Goal: Task Accomplishment & Management: Complete application form

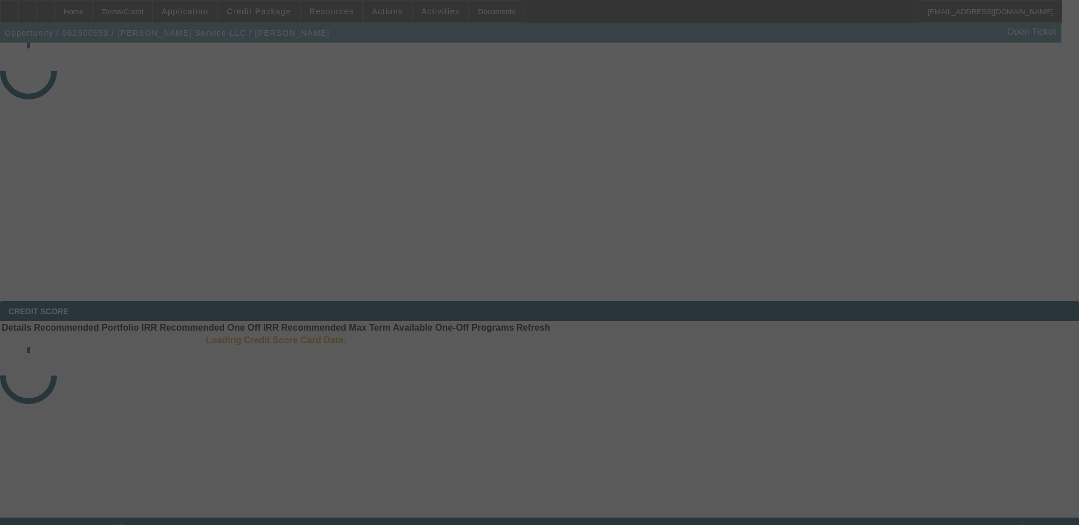
select select "3"
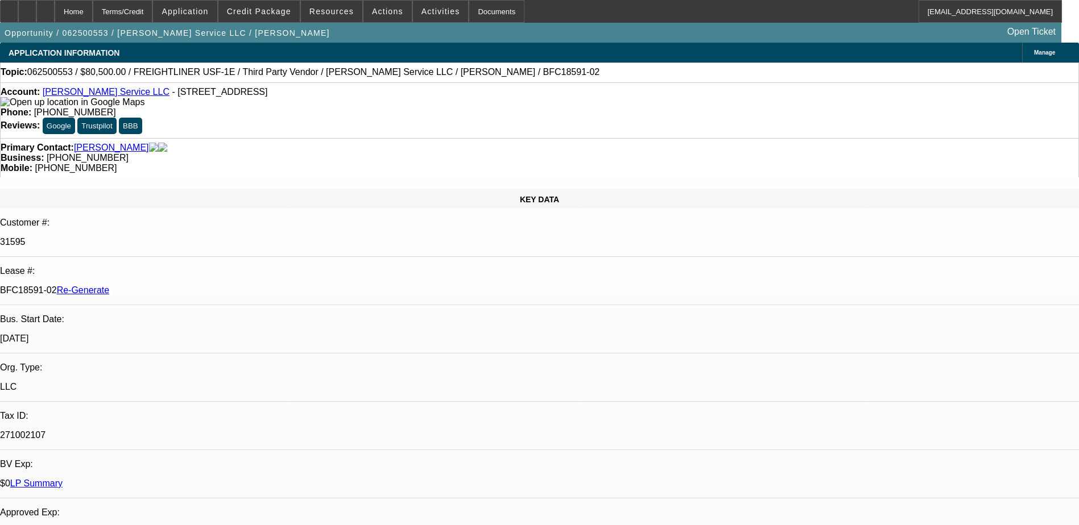
select select "0"
select select "3"
select select "0"
select select "6"
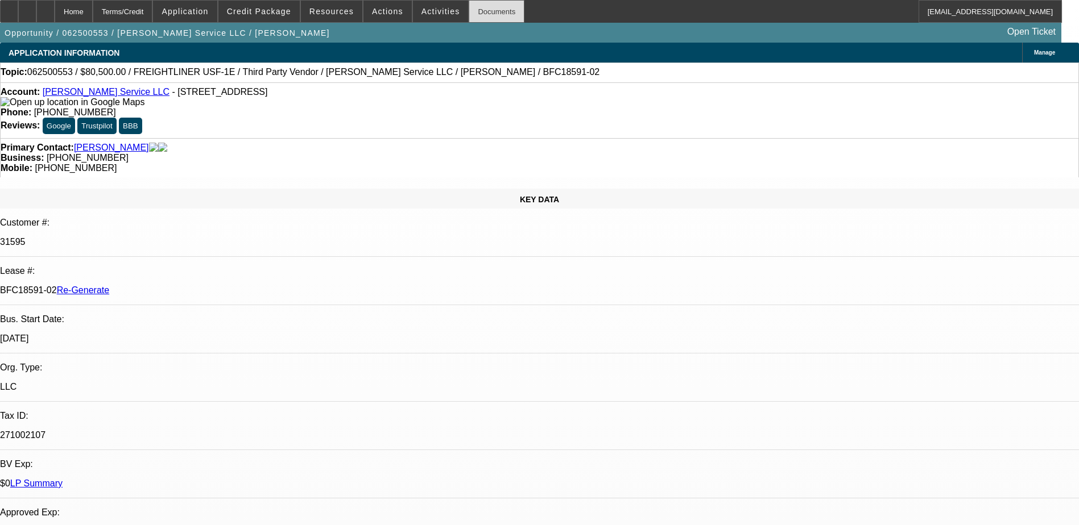
click at [476, 19] on div "Documents" at bounding box center [497, 11] width 56 height 23
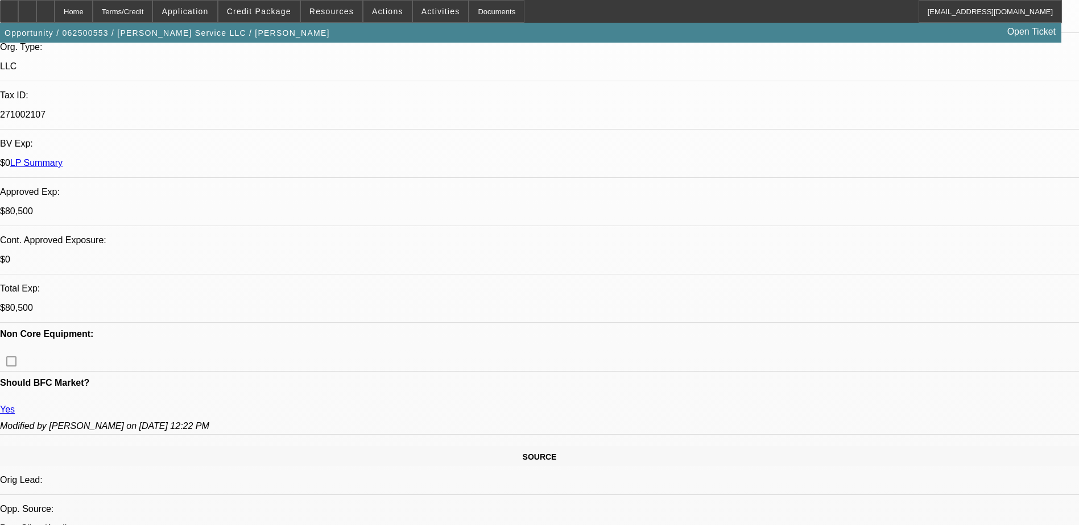
scroll to position [341, 0]
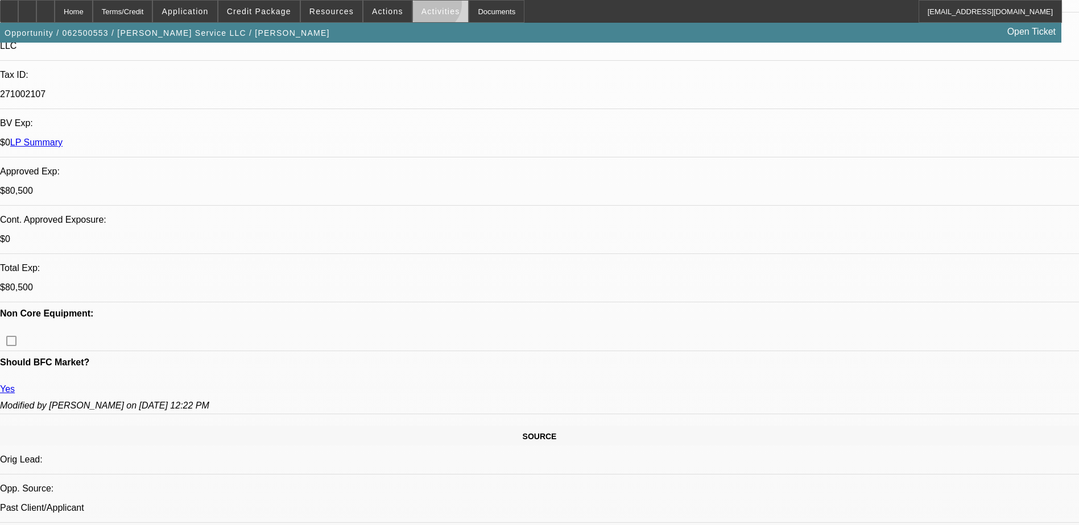
click at [422, 7] on span "Activities" at bounding box center [440, 11] width 39 height 9
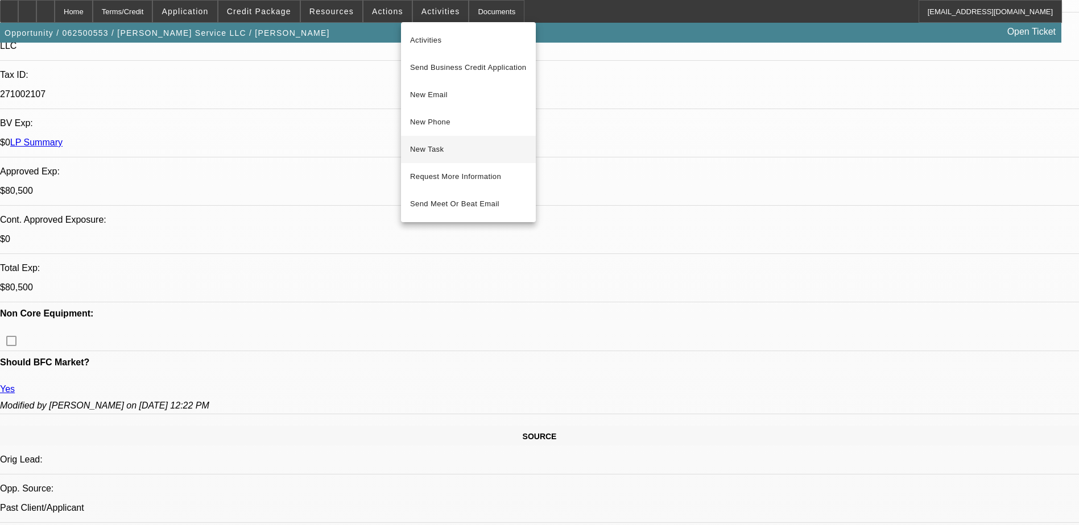
click at [434, 153] on span "New Task" at bounding box center [468, 150] width 117 height 14
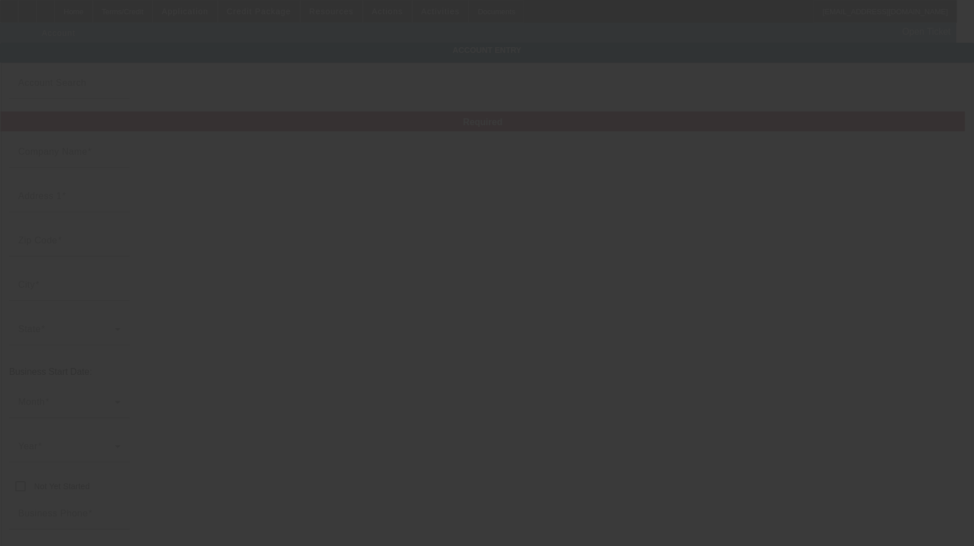
type input "6/23/2025"
type input "Atcher Service LLC"
type input "145 Fremont St"
type input "50118"
type input "Hartford"
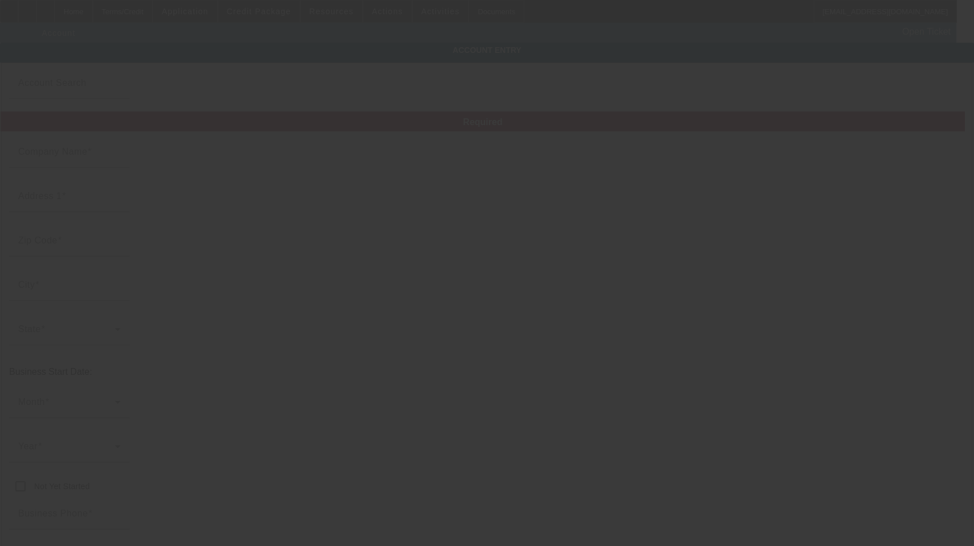
type input "(515) 777-0998"
type input "atcherservicetowing@gmail.com"
type input "Warren"
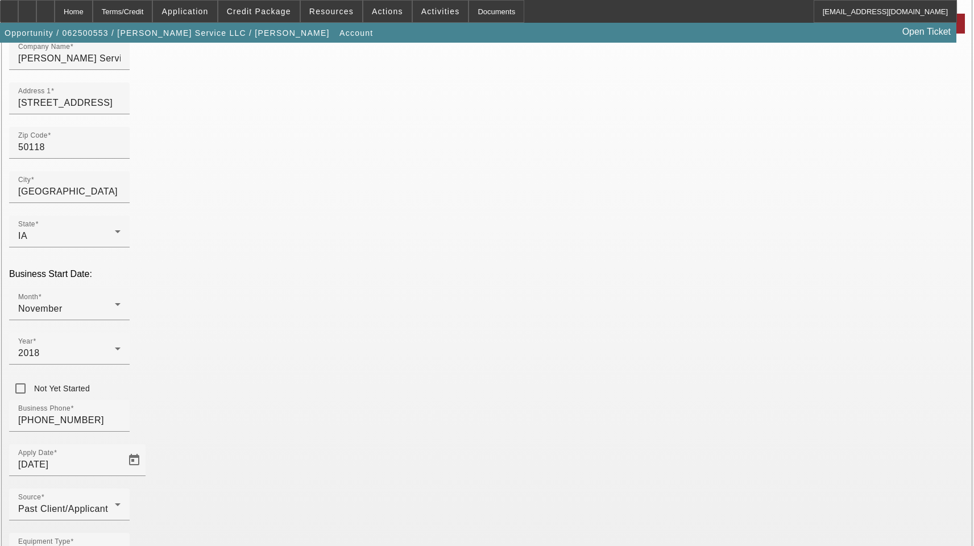
scroll to position [125, 0]
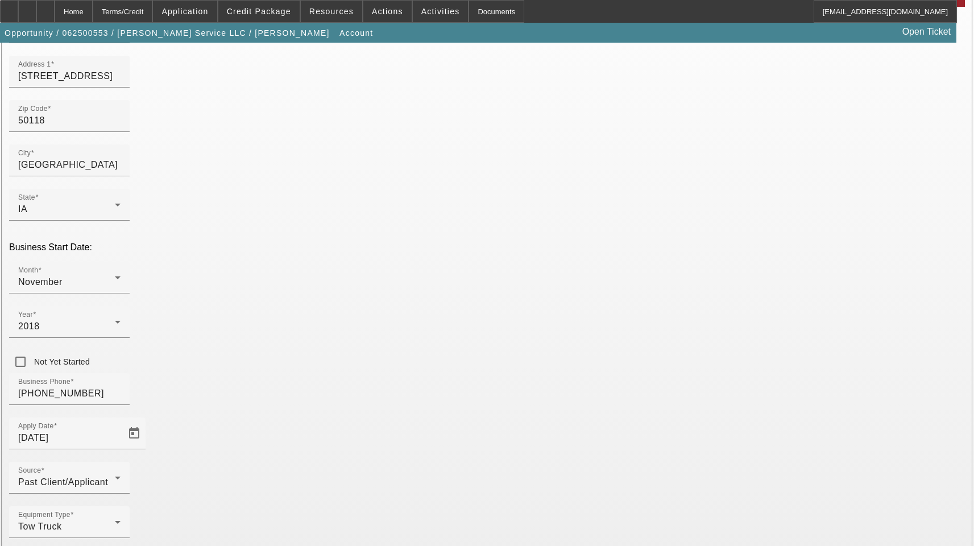
type input "27-1002107"
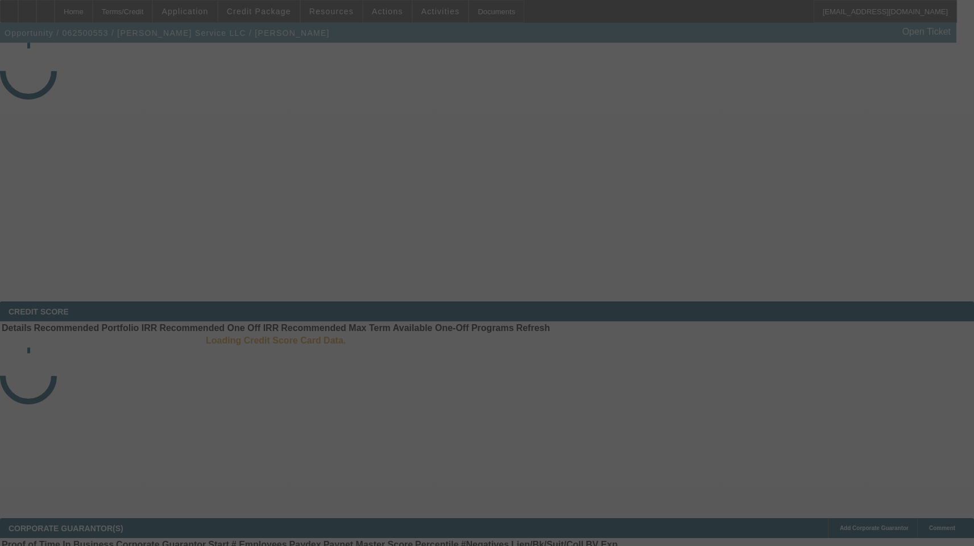
select select "3"
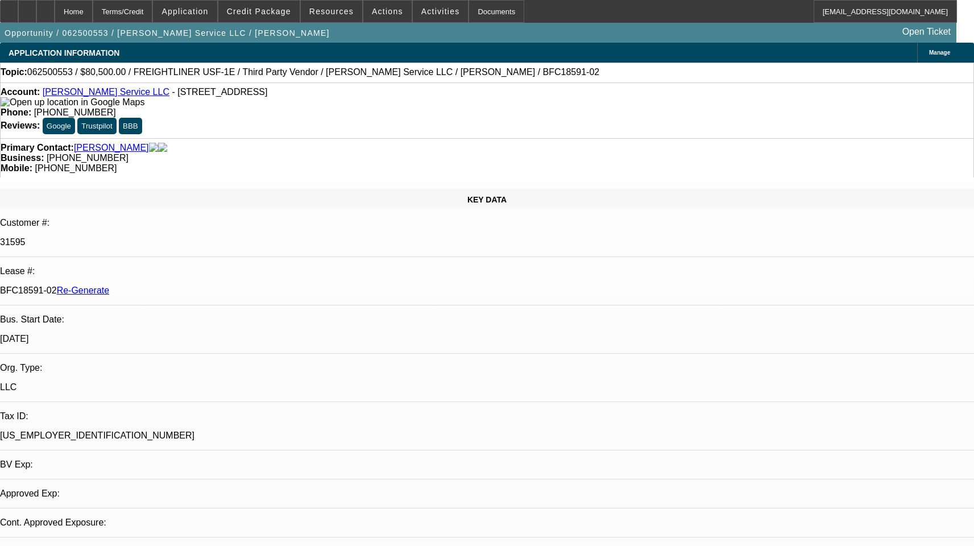
select select "0"
select select "1"
select select "3"
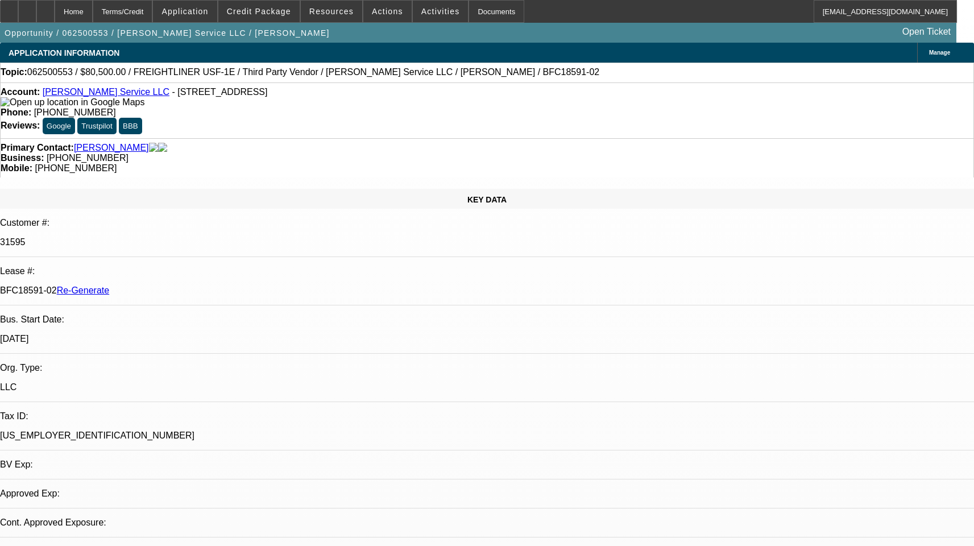
select select "6"
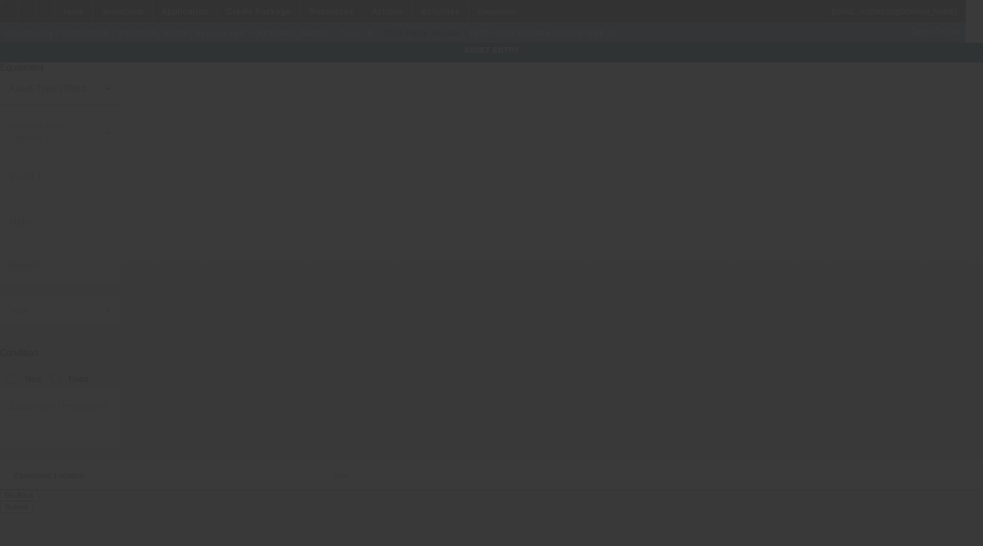
type input "1FVNDXYB3SP695355"
type input "Freightliner"
type input "USF-1E"
radio input "true"
type textarea "With:"
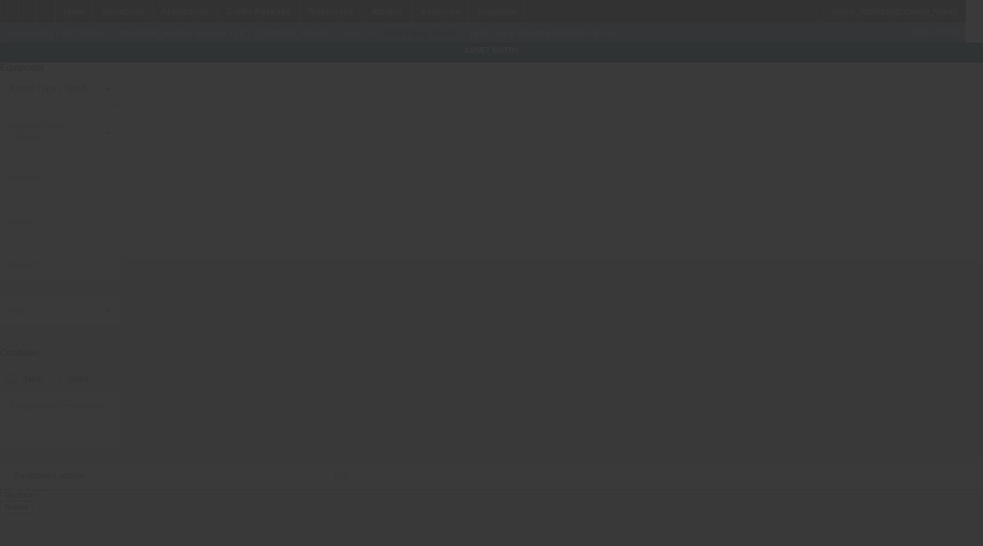
type input "145 Fremont St"
type input "Hartford"
type input "50118"
type input "Warren"
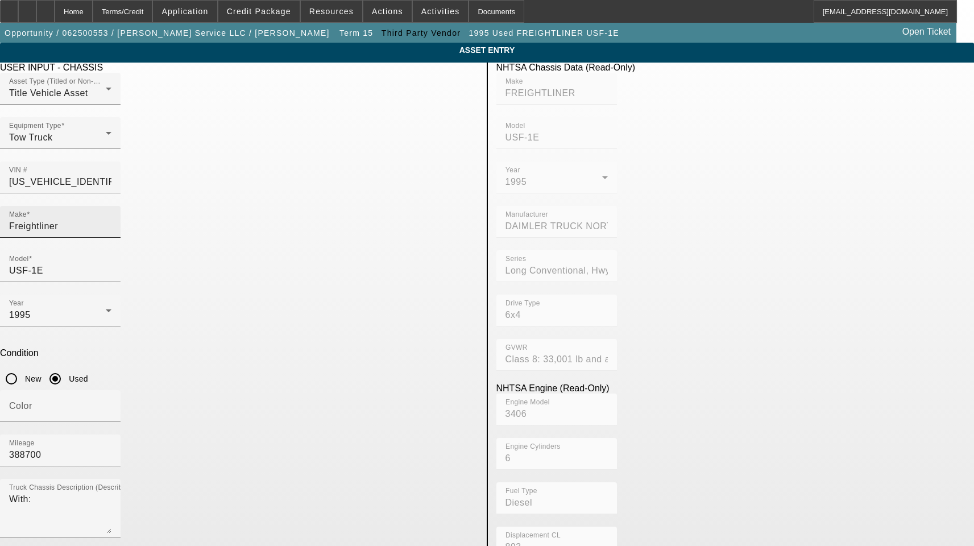
click at [111, 220] on input "Freightliner" at bounding box center [60, 227] width 102 height 14
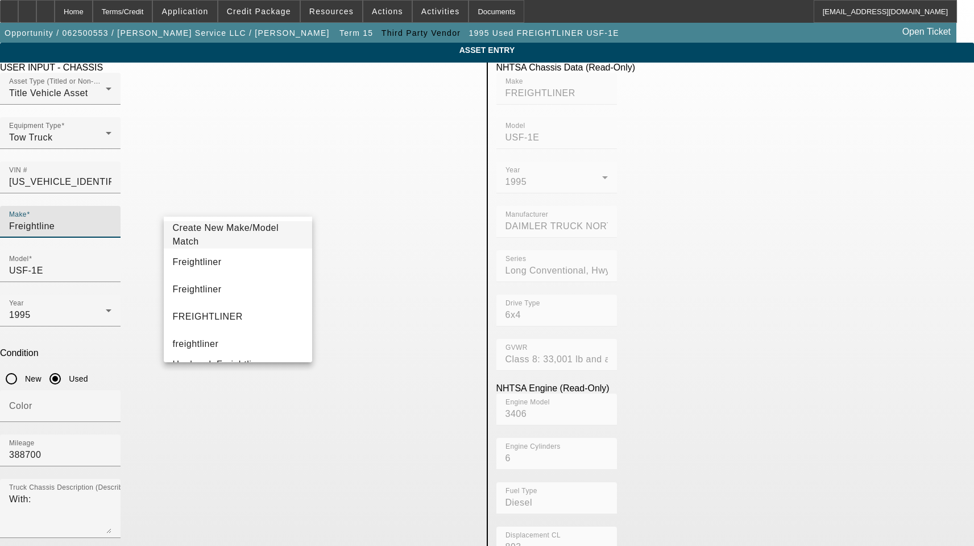
type input "Freightliner"
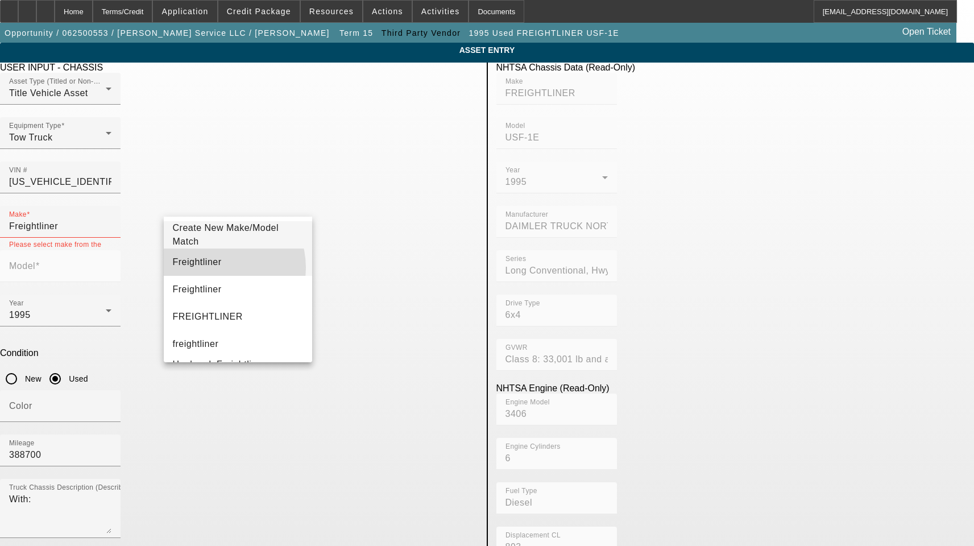
click at [216, 268] on mat-option "Freightliner" at bounding box center [238, 262] width 149 height 27
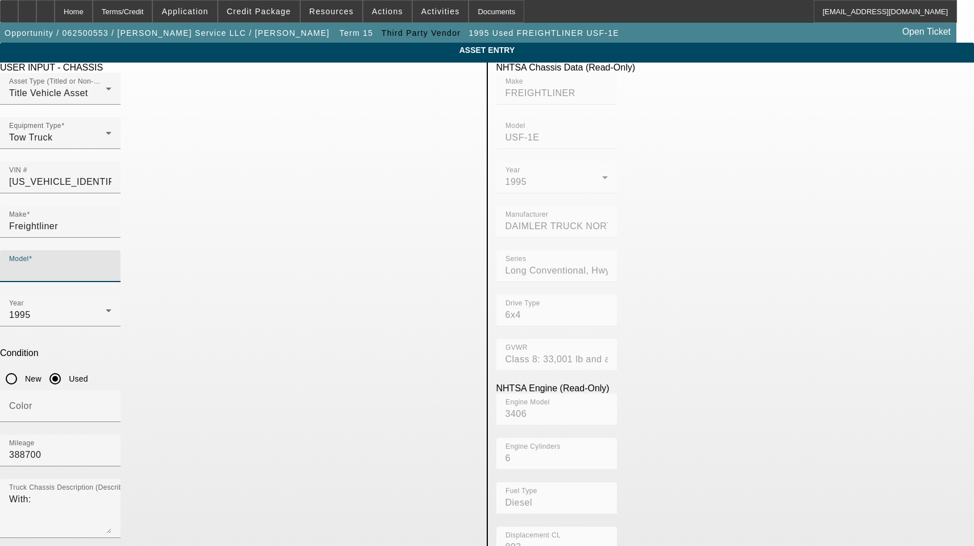
click at [111, 264] on input "Model" at bounding box center [60, 271] width 102 height 14
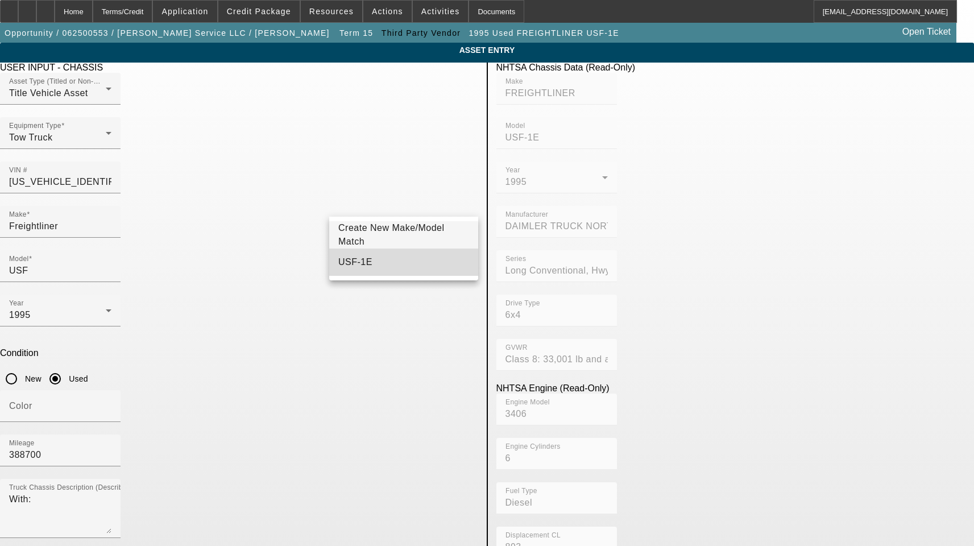
click at [351, 266] on span "USF-1E" at bounding box center [355, 262] width 34 height 10
type input "USF-1E"
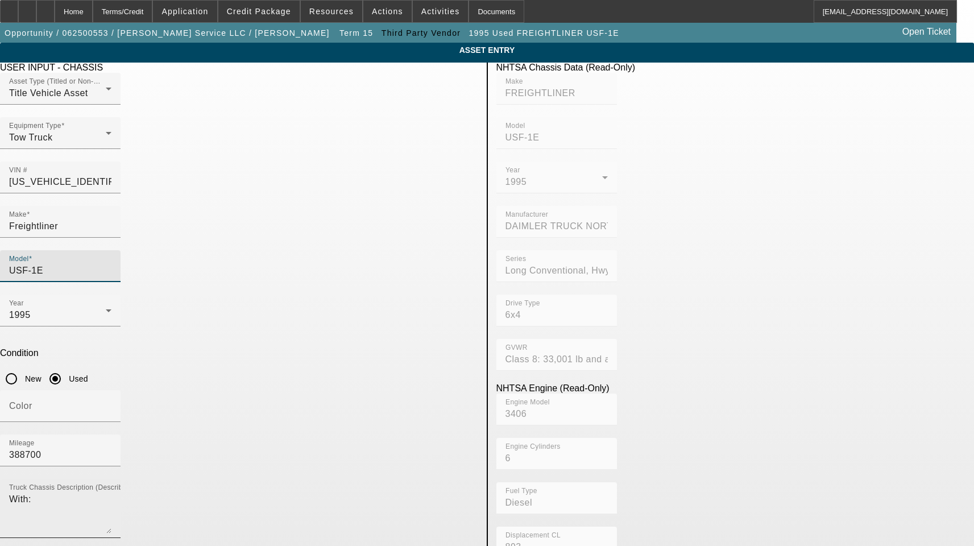
click at [111, 492] on textarea "With:" at bounding box center [60, 512] width 102 height 41
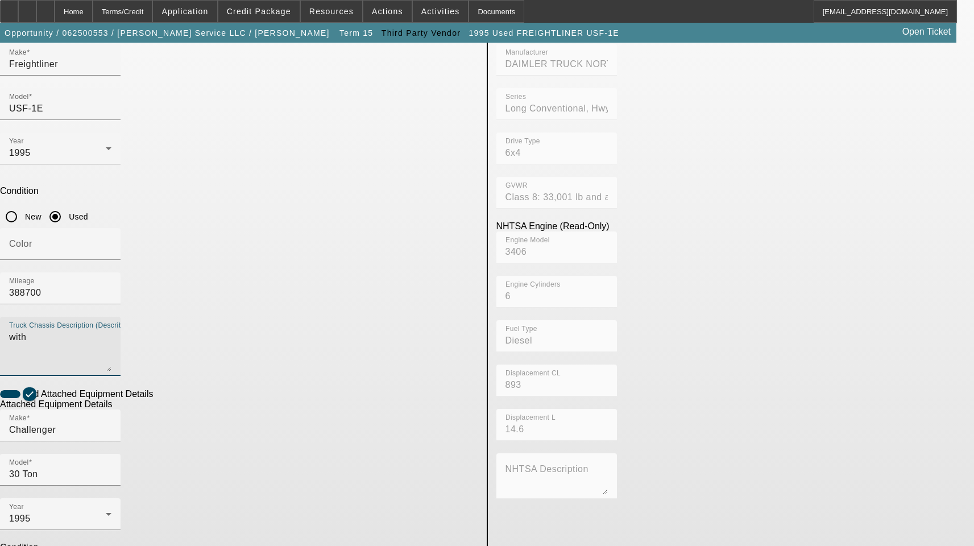
scroll to position [171, 0]
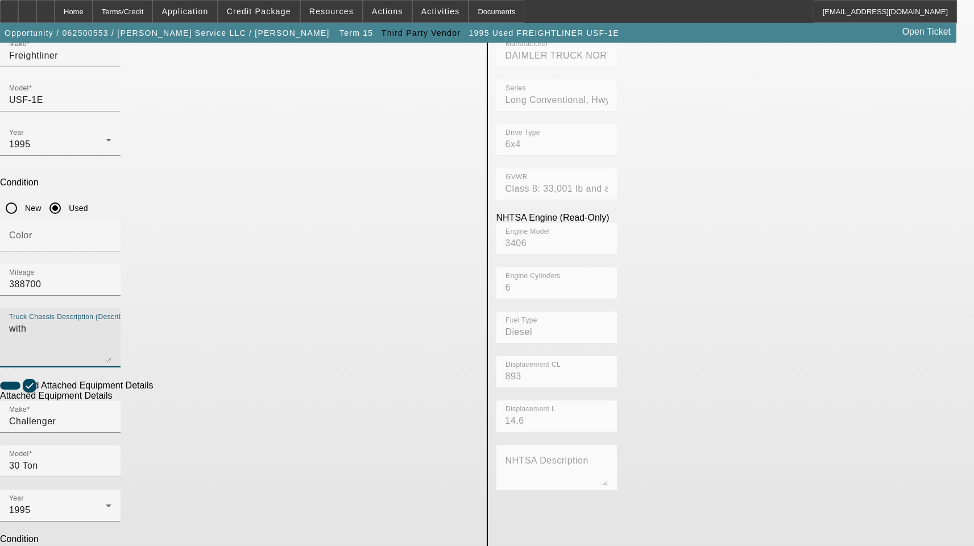
type textarea "with"
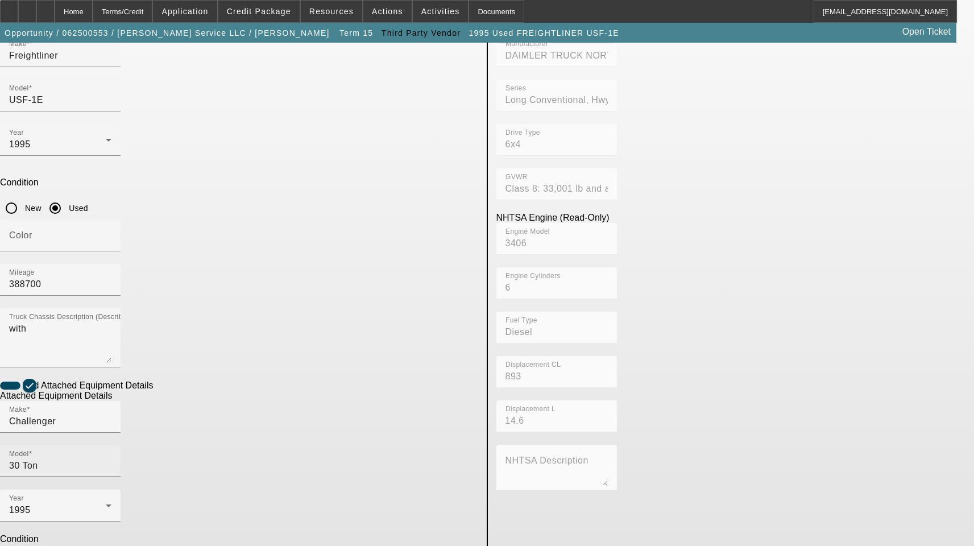
click at [111, 459] on input "30 Ton" at bounding box center [60, 466] width 102 height 14
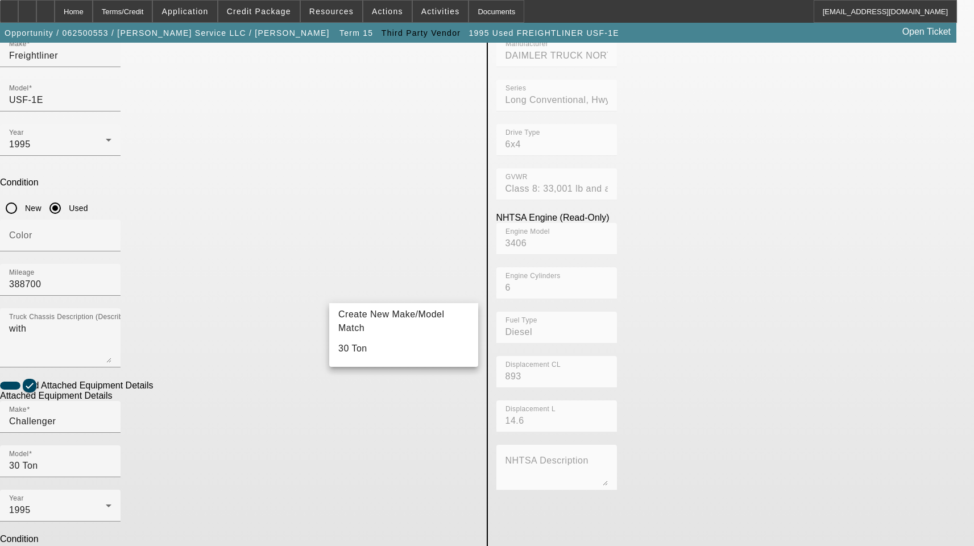
click at [111, 459] on input "30 Ton" at bounding box center [60, 466] width 102 height 14
click at [365, 354] on mat-option "30 Ton" at bounding box center [403, 348] width 149 height 27
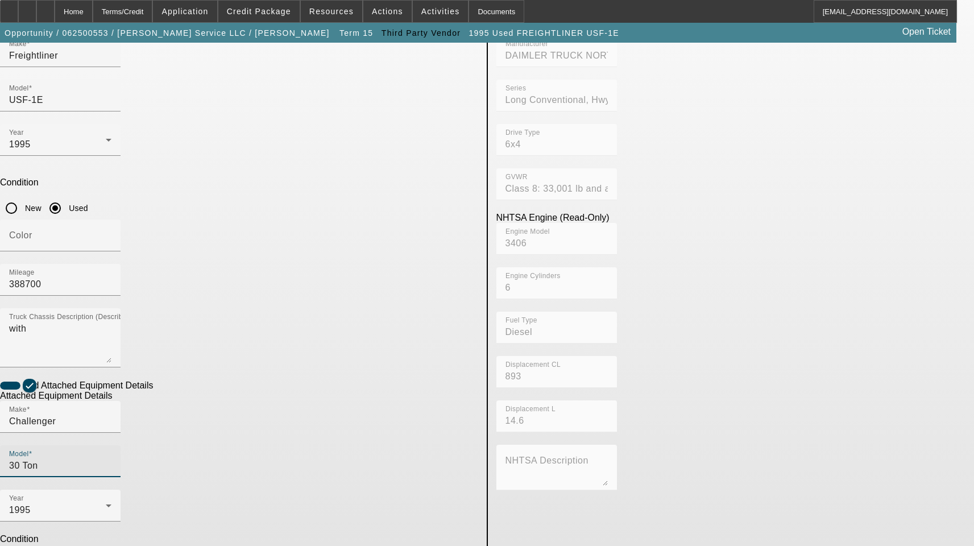
checkbox input "false"
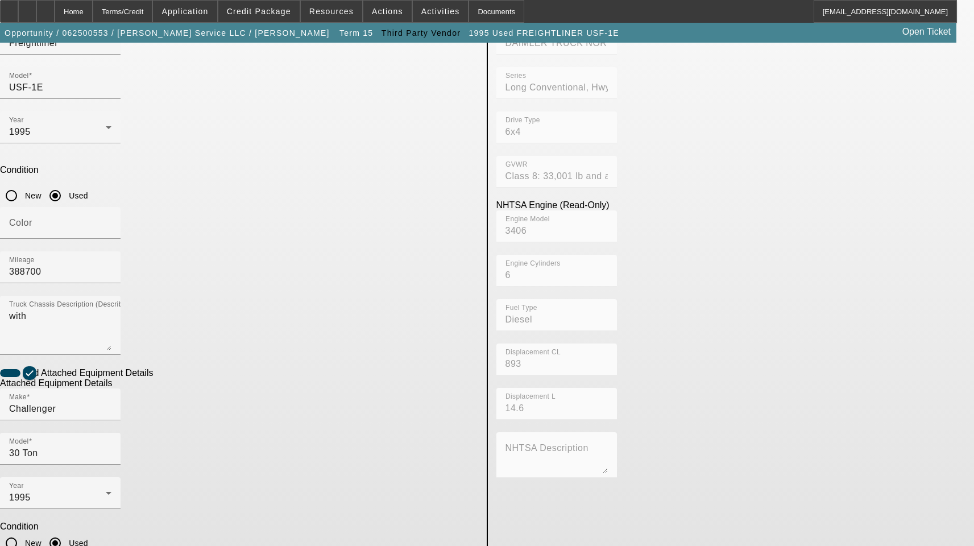
scroll to position [187, 0]
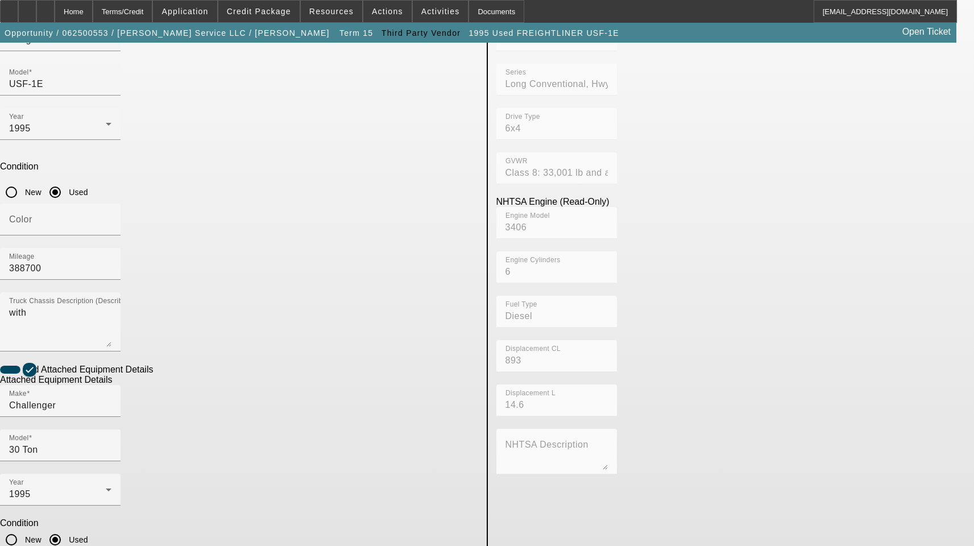
type textarea "Wrecker Includes All Accessories, Attachments and Options"
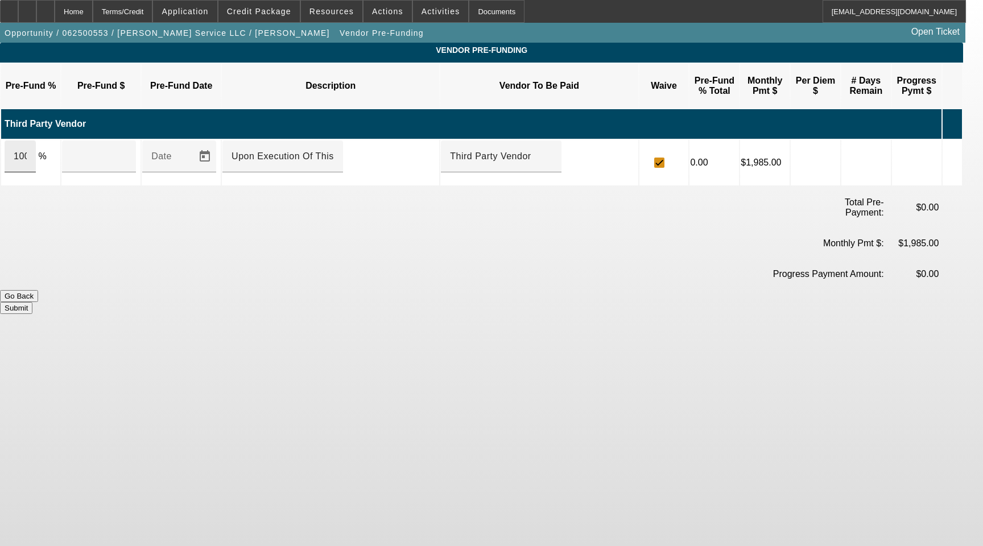
click at [27, 150] on input "100" at bounding box center [20, 157] width 13 height 14
type input "$93,000.00"
click at [32, 302] on button "Submit" at bounding box center [16, 308] width 32 height 12
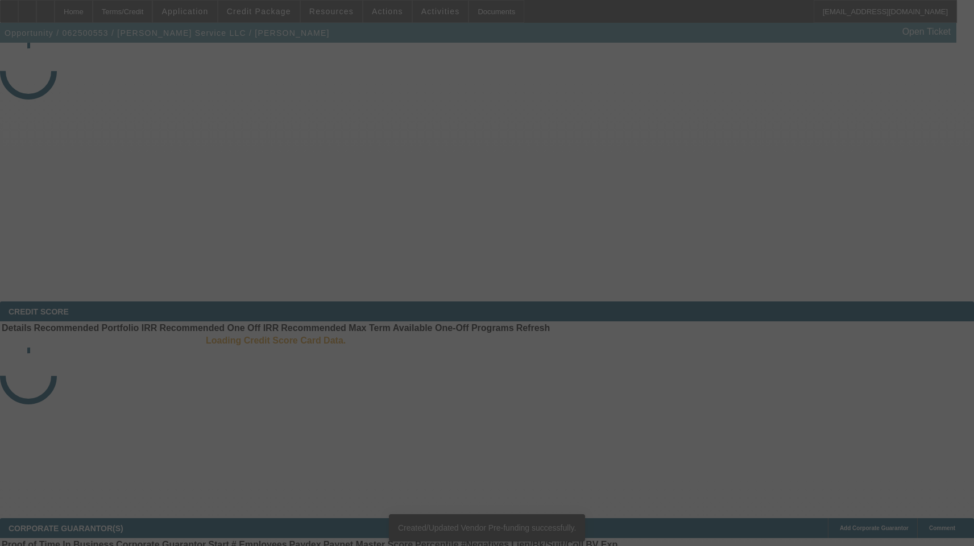
select select "3"
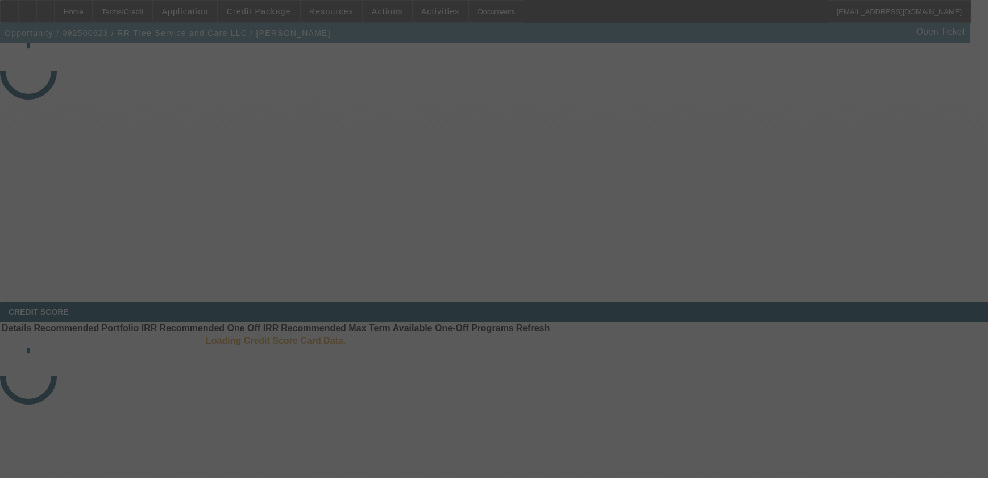
select select "3"
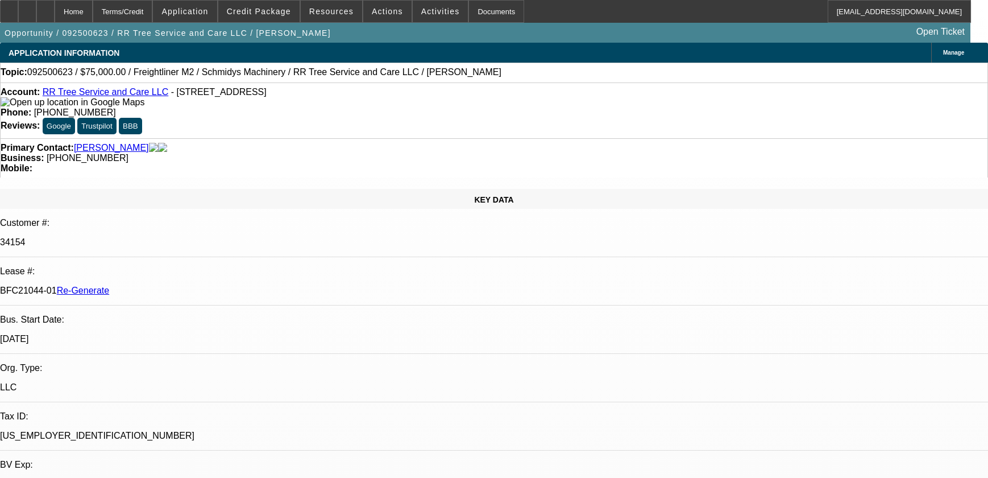
select select "0"
select select "3"
select select "0"
select select "6"
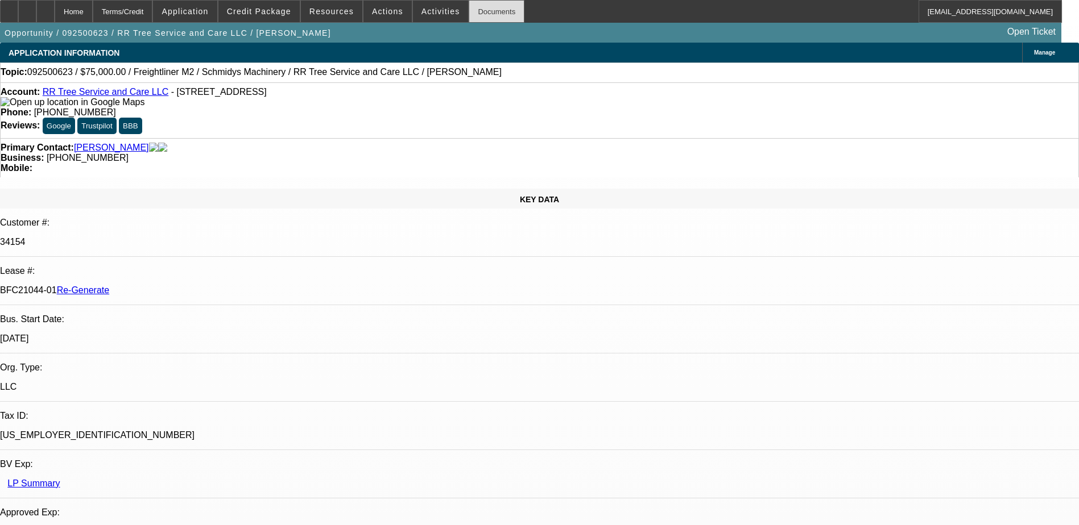
click at [469, 10] on div "Documents" at bounding box center [497, 11] width 56 height 23
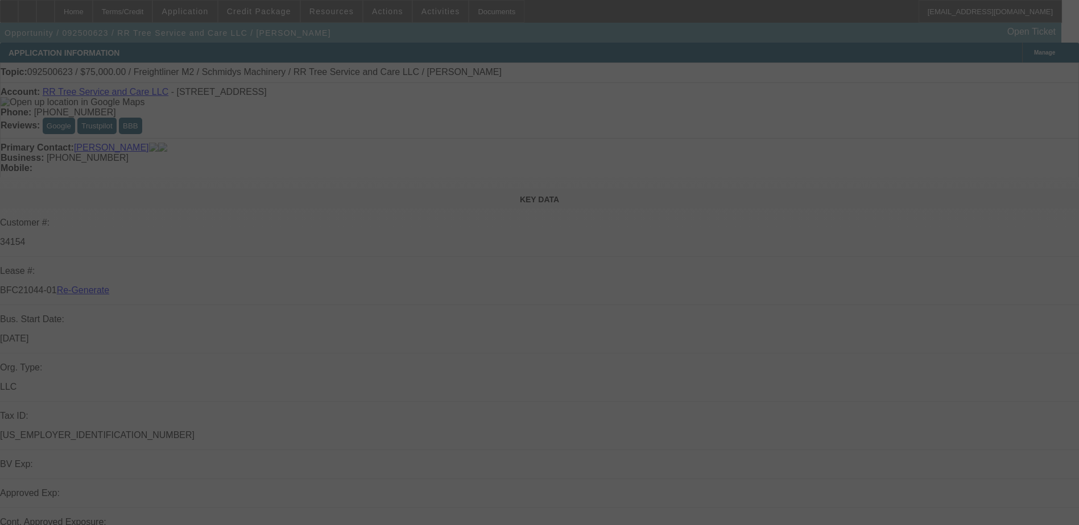
select select "3"
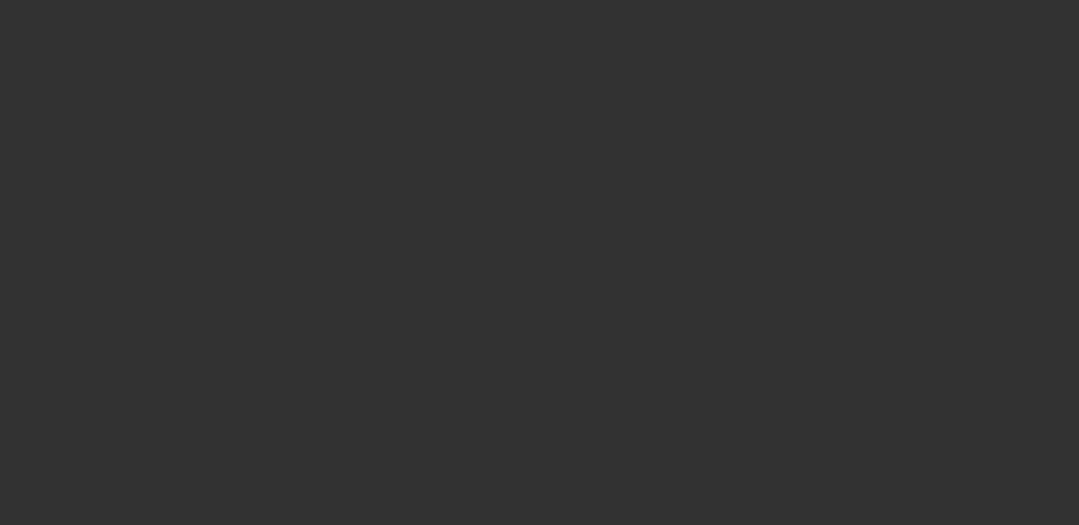
select select "3"
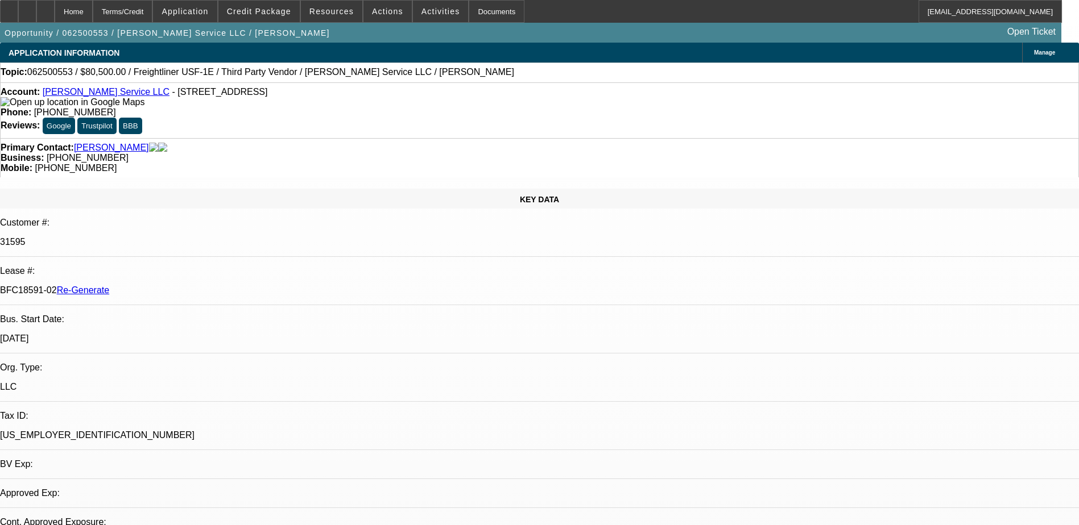
select select "0"
select select "3"
select select "0"
select select "6"
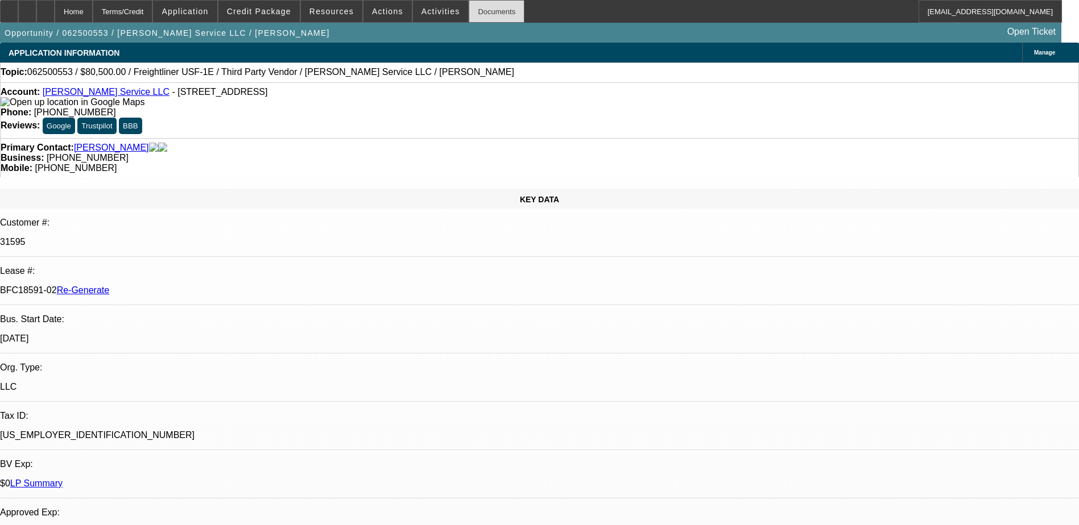
click at [469, 9] on div "Documents" at bounding box center [497, 11] width 56 height 23
click at [285, 13] on span "Credit Package" at bounding box center [259, 11] width 64 height 9
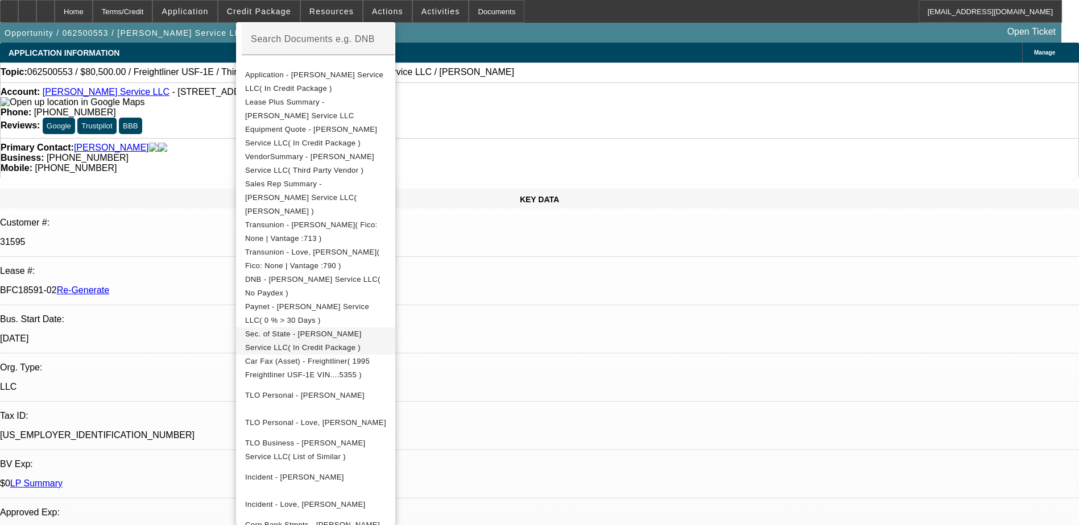
scroll to position [171, 0]
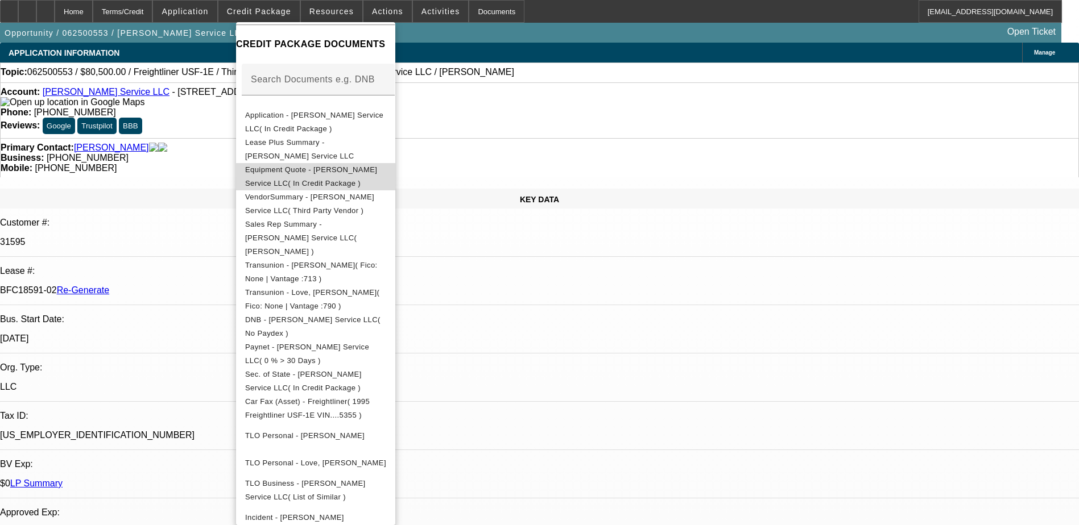
click at [344, 176] on span "Equipment Quote - Atcher Service LLC( In Credit Package )" at bounding box center [311, 176] width 132 height 22
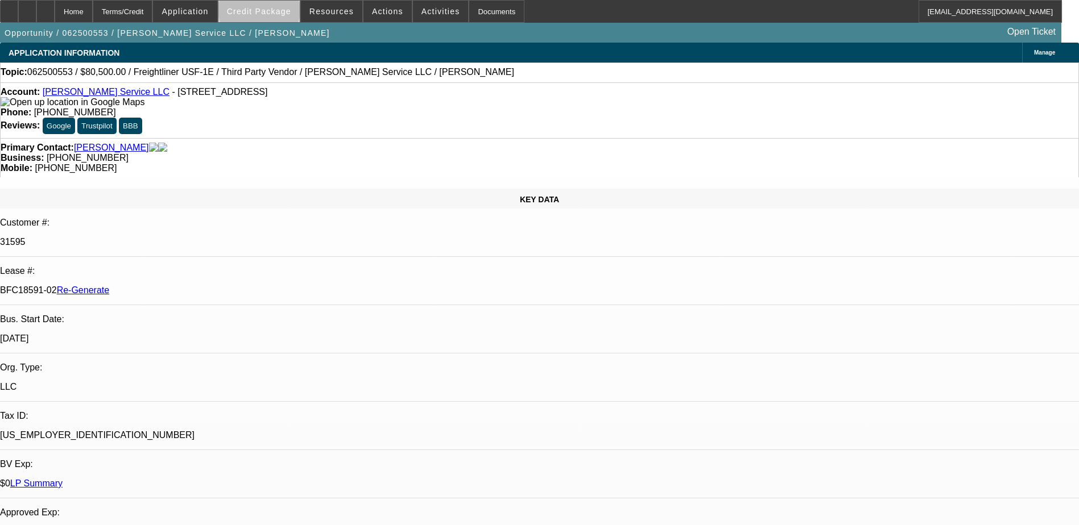
click at [277, 10] on span "Credit Package" at bounding box center [259, 11] width 64 height 9
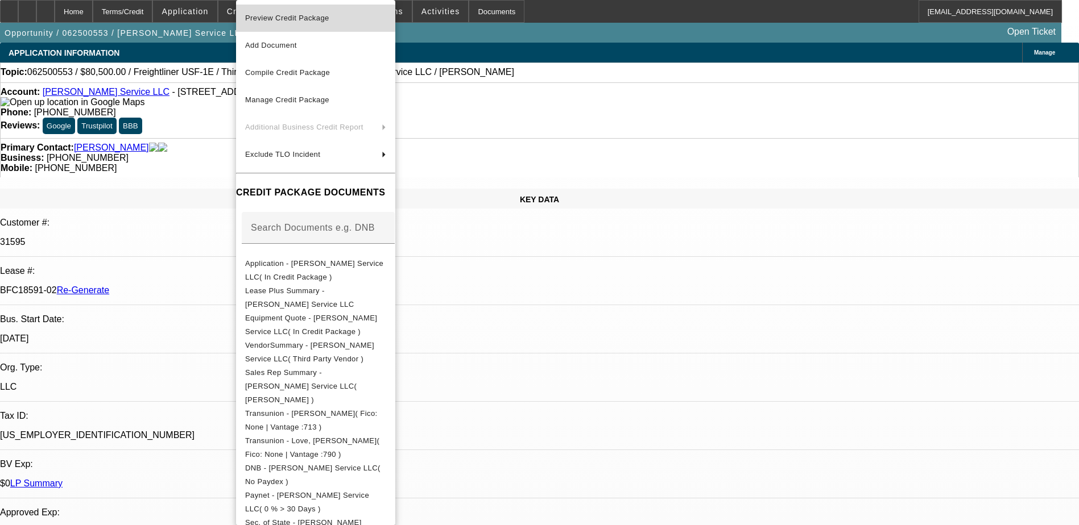
click at [297, 14] on span "Preview Credit Package" at bounding box center [287, 18] width 84 height 9
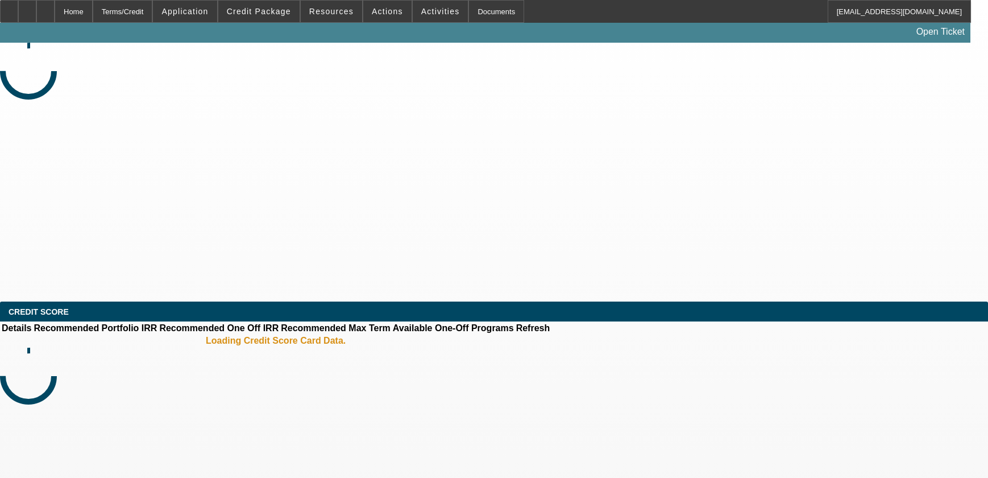
select select "4"
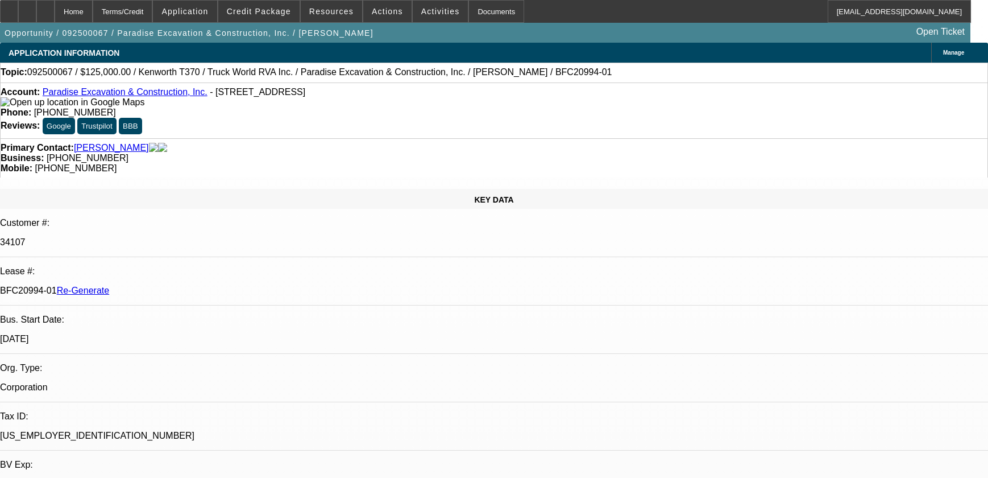
select select "0"
select select "6"
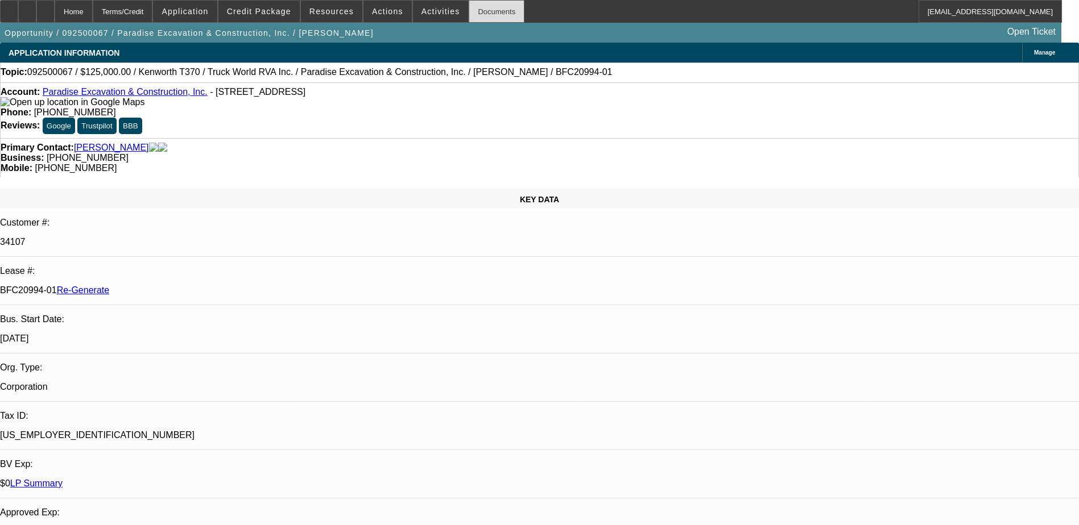
click at [469, 7] on div "Documents" at bounding box center [497, 11] width 56 height 23
drag, startPoint x: 135, startPoint y: 189, endPoint x: 181, endPoint y: 191, distance: 46.7
click at [181, 285] on p "BFC20994-01 Re-Generate" at bounding box center [539, 290] width 1079 height 10
copy p "BFC20994-01"
click at [368, 17] on span at bounding box center [387, 11] width 48 height 27
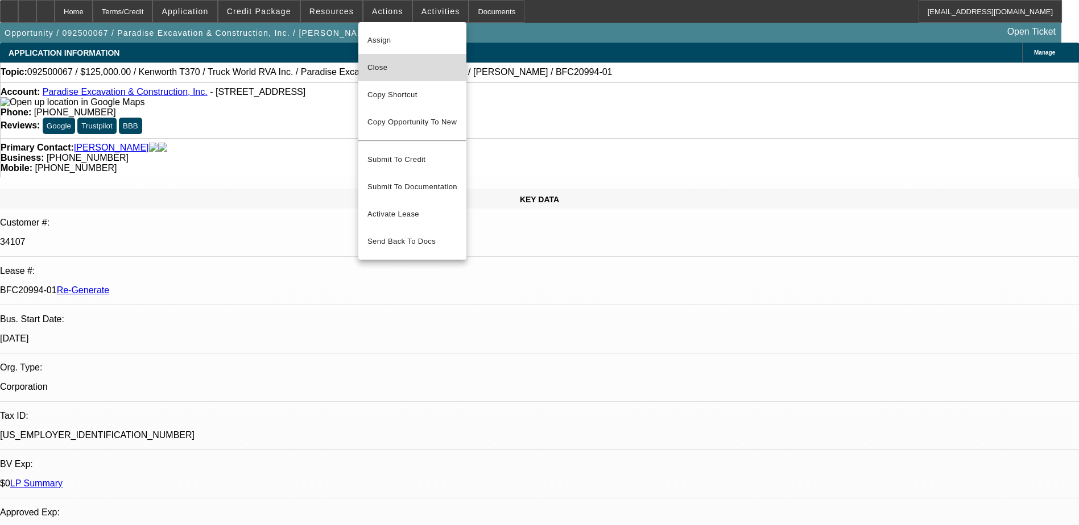
click at [392, 69] on span "Close" at bounding box center [412, 68] width 90 height 14
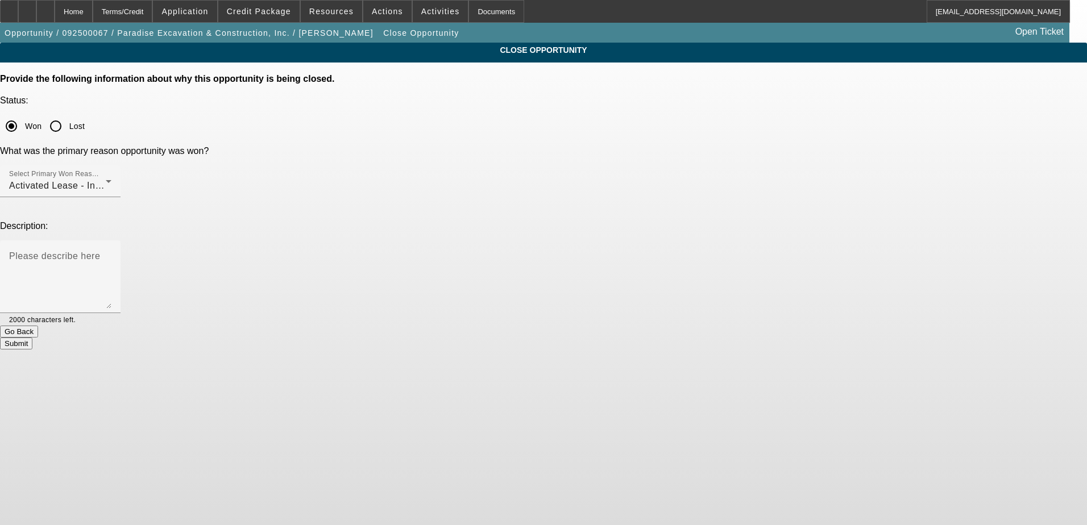
click at [32, 338] on button "Submit" at bounding box center [16, 344] width 32 height 12
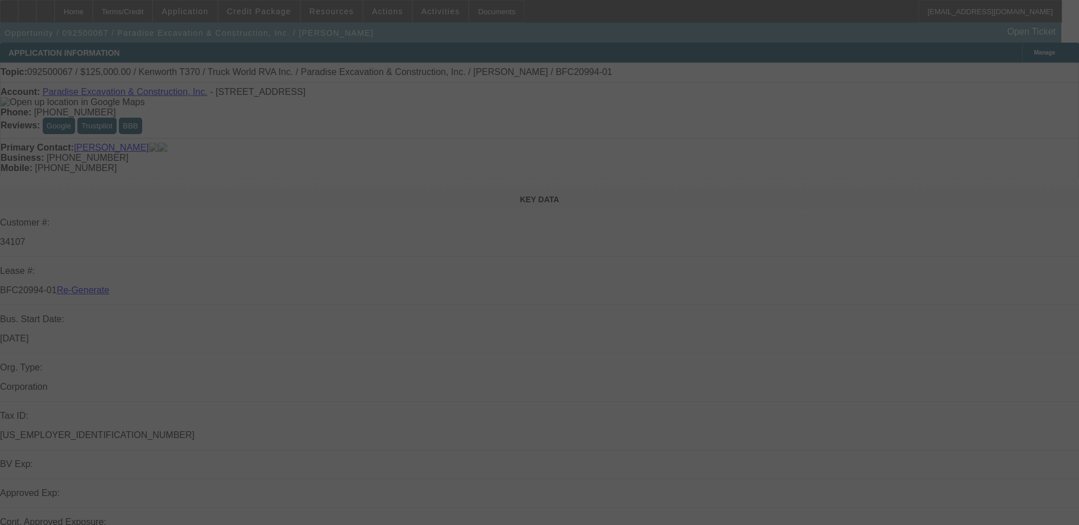
select select "4"
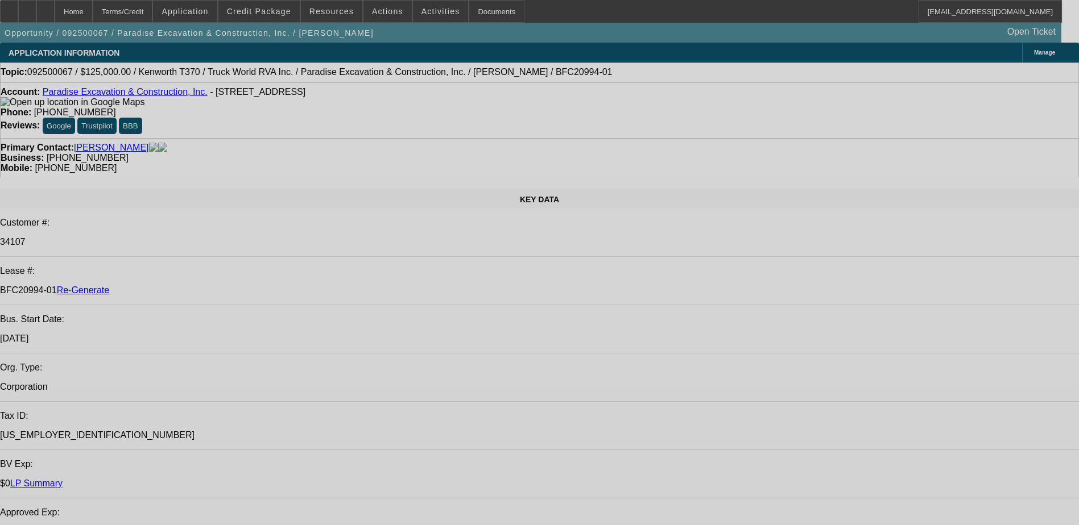
select select "0"
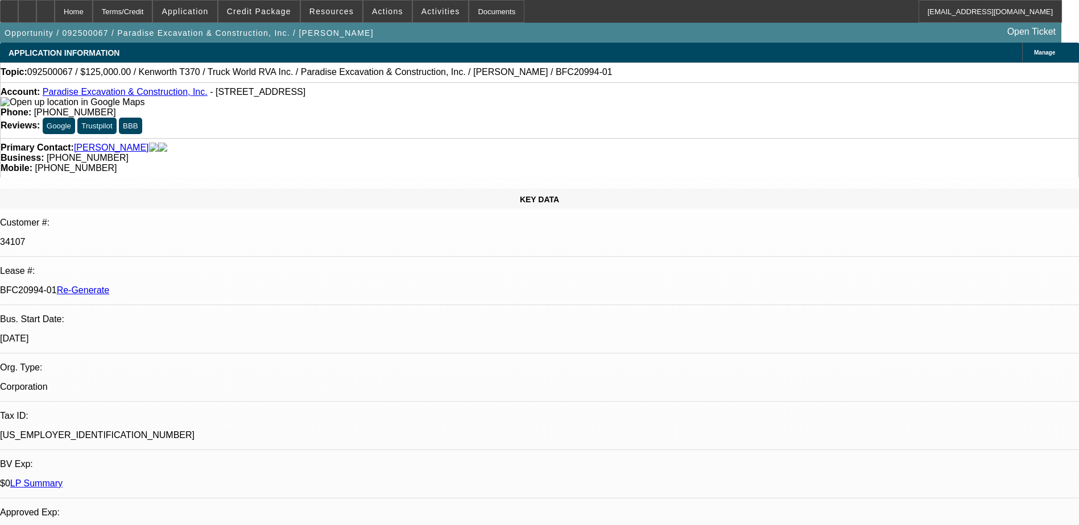
select select "0"
select select "1"
select select "6"
